Goal: Find specific fact: Find specific fact

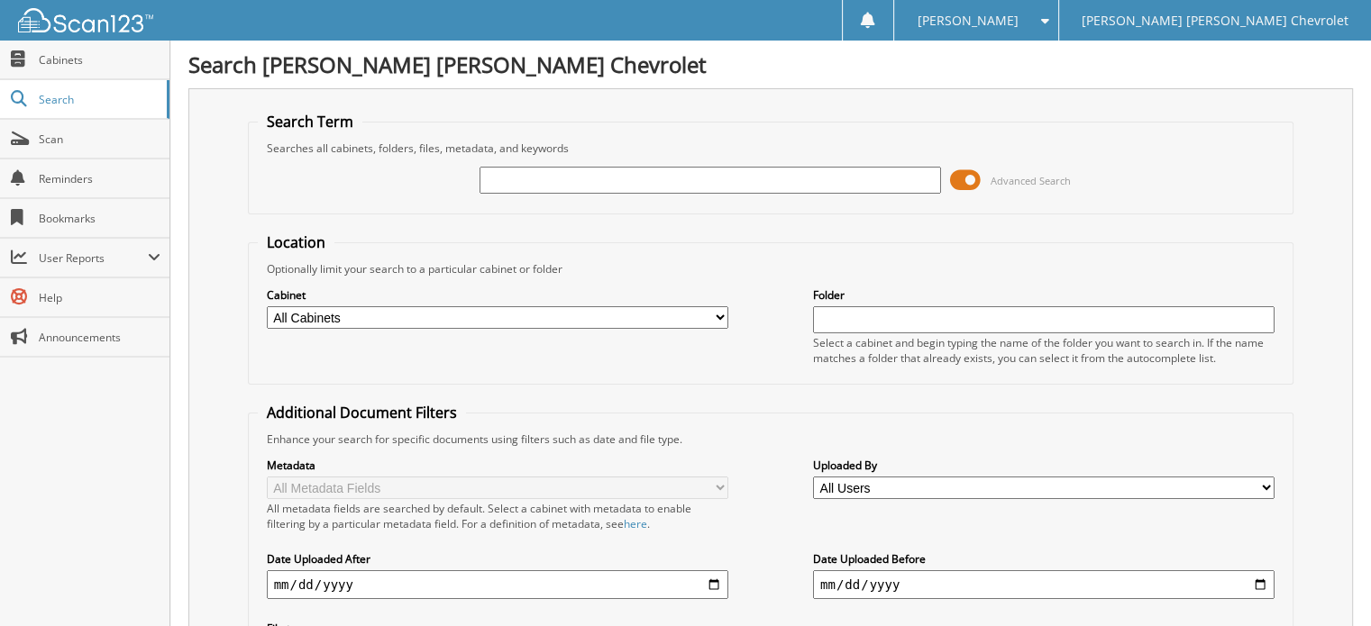
click at [548, 182] on input "text" at bounding box center [709, 180] width 461 height 27
type input "17017"
click at [575, 184] on input "17017" at bounding box center [709, 180] width 461 height 27
click at [544, 176] on input "17017" at bounding box center [709, 180] width 461 height 27
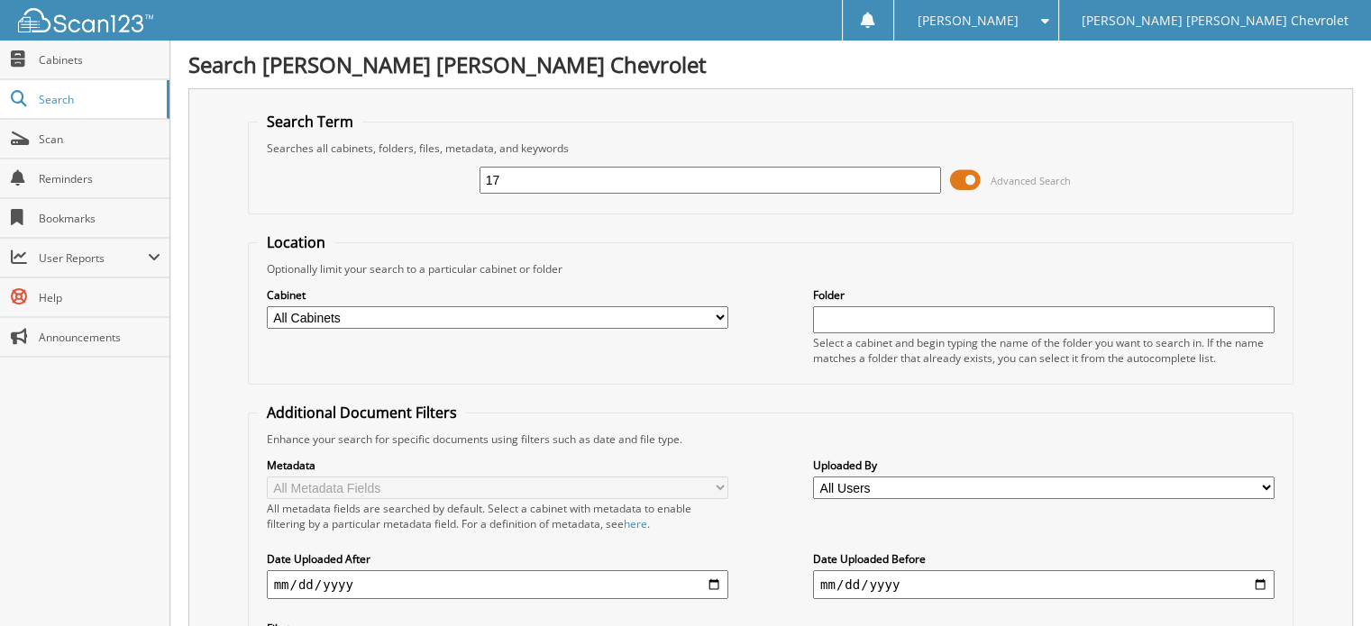
type input "1"
paste input "[US_VEHICLE_IDENTIFICATION_NUMBER]"
type input "[US_VEHICLE_IDENTIFICATION_NUMBER]"
click at [679, 183] on input "[US_VEHICLE_IDENTIFICATION_NUMBER]" at bounding box center [709, 180] width 461 height 27
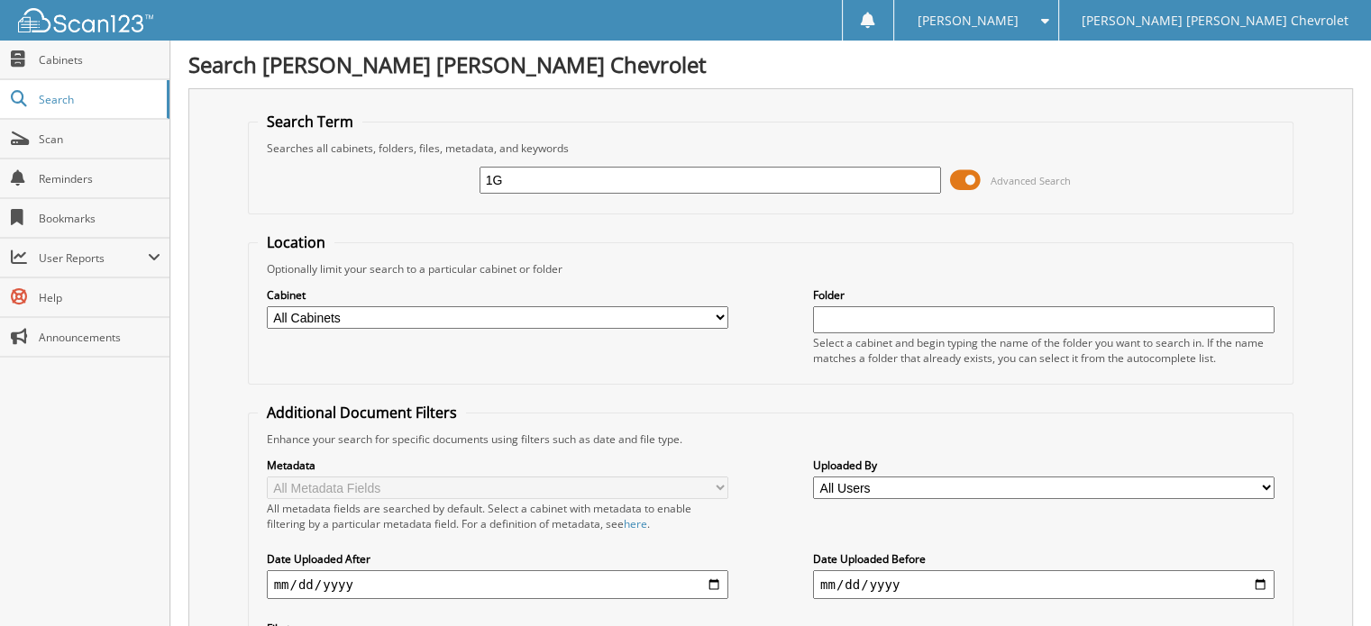
type input "1"
